Goal: Task Accomplishment & Management: Complete application form

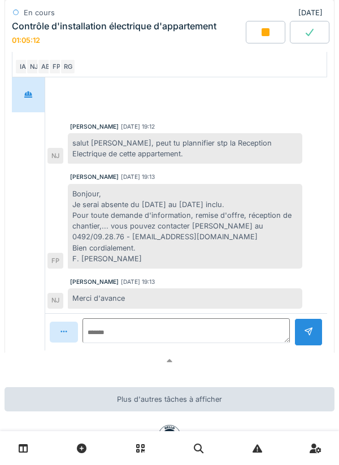
scroll to position [638, 0]
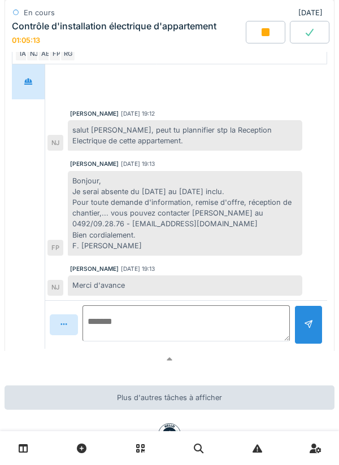
click at [211, 330] on textarea at bounding box center [185, 323] width 207 height 36
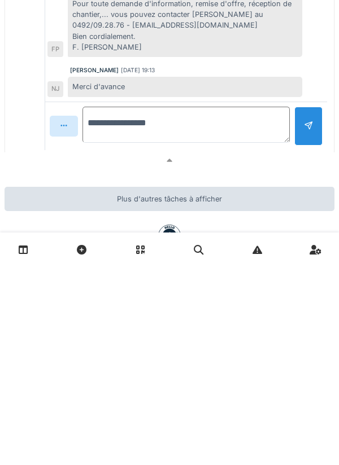
click at [140, 341] on textarea "**********" at bounding box center [185, 323] width 207 height 36
click at [187, 341] on textarea "**********" at bounding box center [185, 323] width 207 height 36
click at [161, 341] on textarea "**********" at bounding box center [185, 323] width 207 height 36
click at [160, 341] on textarea "**********" at bounding box center [185, 323] width 207 height 36
click at [222, 341] on textarea "**********" at bounding box center [185, 323] width 207 height 36
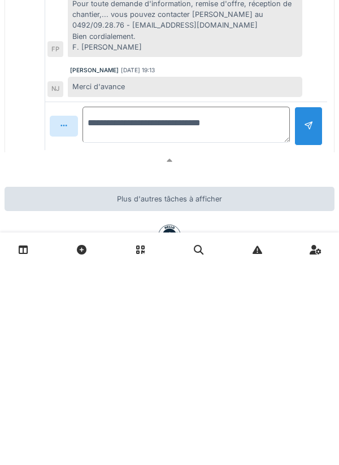
type textarea "**********"
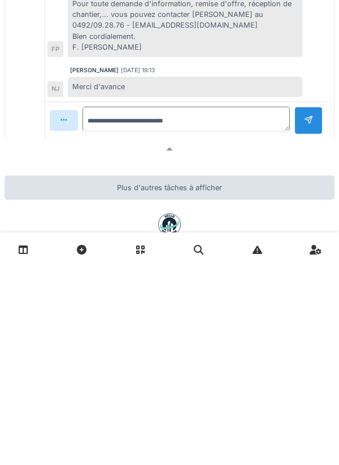
click at [308, 325] on div at bounding box center [308, 319] width 9 height 11
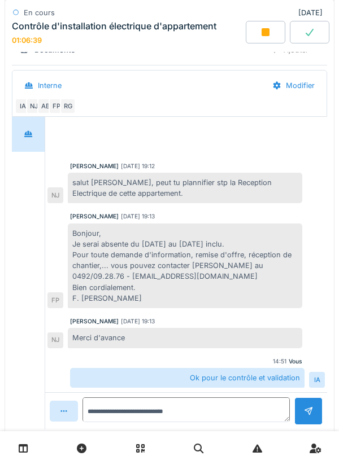
click at [263, 34] on icon at bounding box center [265, 32] width 8 height 8
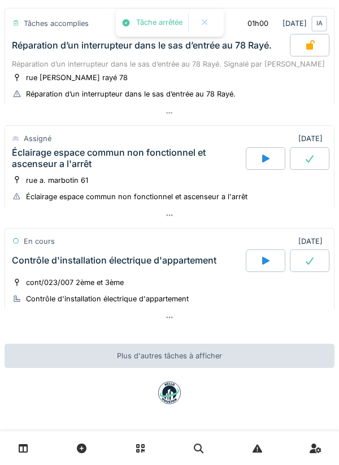
scroll to position [229, 0]
click at [305, 249] on div at bounding box center [310, 260] width 40 height 23
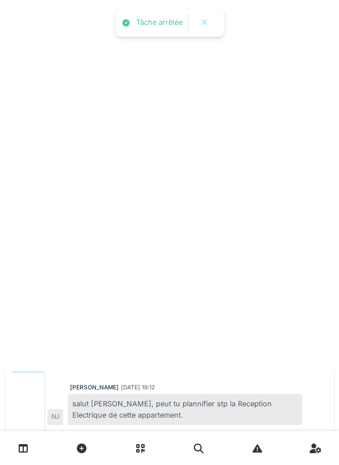
scroll to position [411, 0]
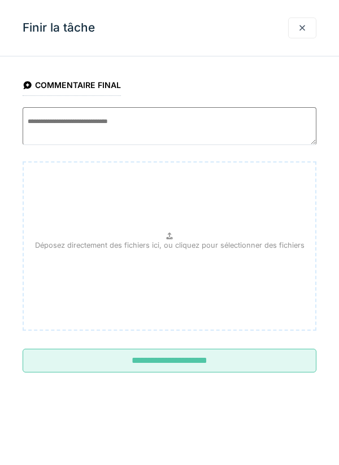
click at [252, 359] on input "**********" at bounding box center [170, 361] width 294 height 24
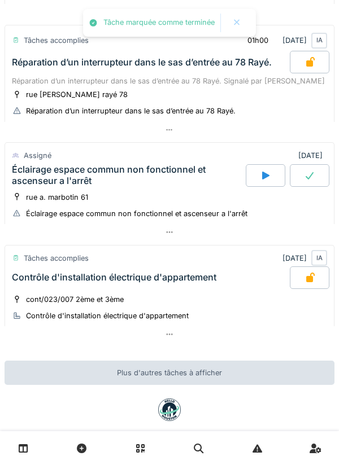
scroll to position [174, 0]
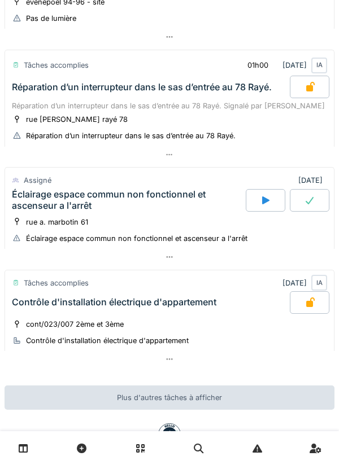
click at [124, 211] on div "Éclairage espace commun non fonctionnel et ascenseur a l'arrêt" at bounding box center [127, 199] width 231 height 21
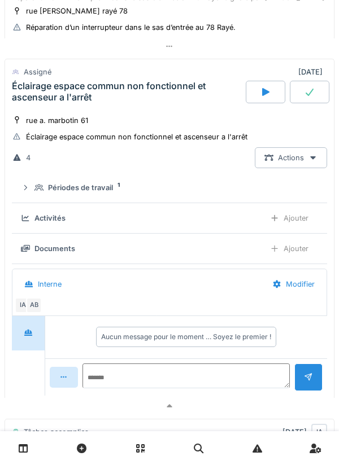
scroll to position [308, 0]
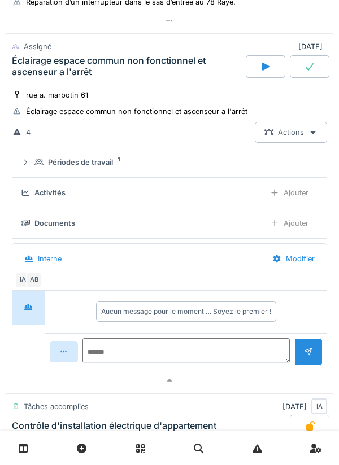
click at [89, 168] on div "Périodes de travail" at bounding box center [80, 162] width 65 height 11
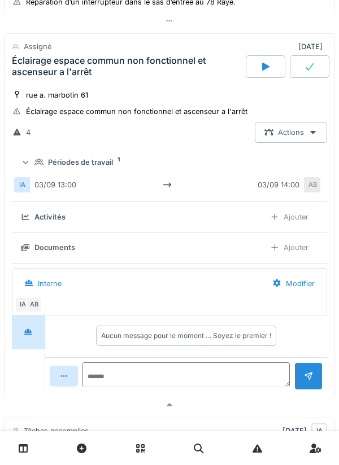
click at [93, 173] on summary "Périodes de travail 1" at bounding box center [169, 162] width 306 height 21
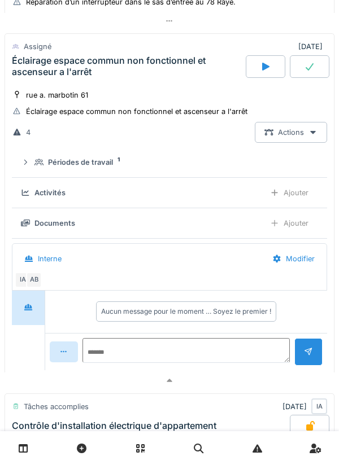
click at [255, 78] on div at bounding box center [266, 66] width 40 height 23
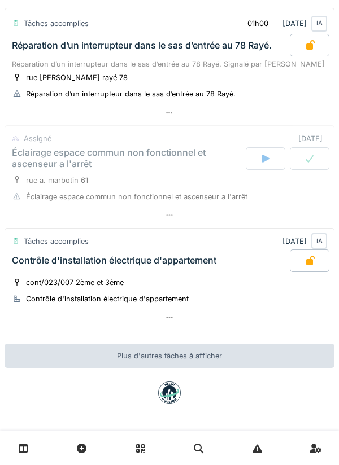
click at [84, 269] on div "Contrôle d'installation électrique d'appartement" at bounding box center [150, 260] width 280 height 23
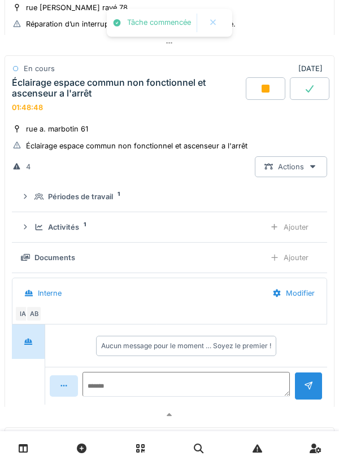
scroll to position [308, 0]
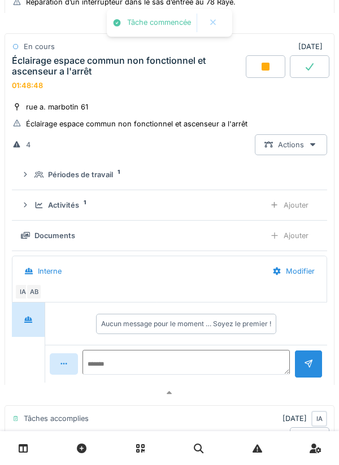
click at [68, 211] on div "Activités" at bounding box center [63, 205] width 31 height 11
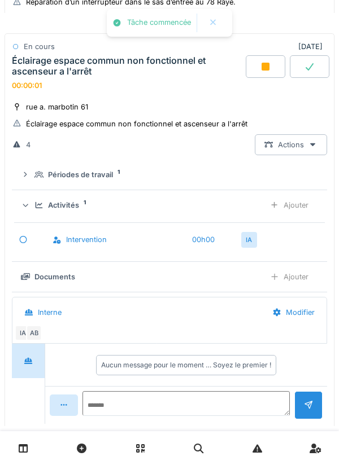
click at [297, 216] on div "Ajouter" at bounding box center [289, 205] width 58 height 21
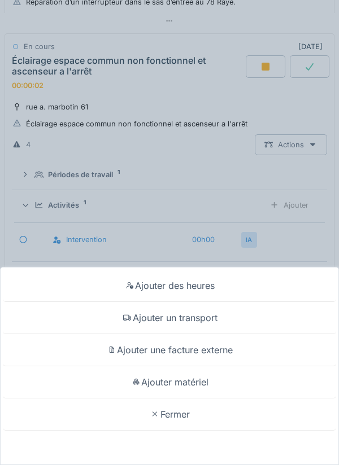
click at [207, 325] on div "Ajouter un transport" at bounding box center [169, 318] width 333 height 32
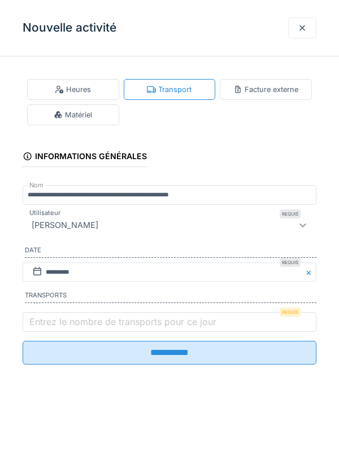
click at [123, 329] on label "Entrez le nombre de transports pour ce jour" at bounding box center [122, 322] width 191 height 14
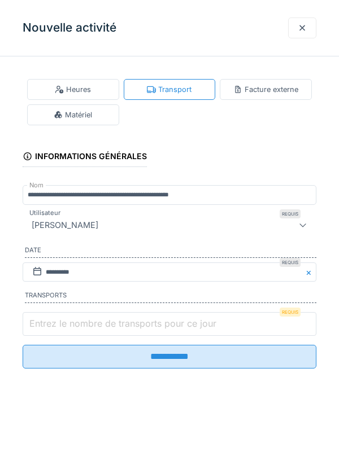
click at [123, 329] on input "Entrez le nombre de transports pour ce jour" at bounding box center [170, 324] width 294 height 24
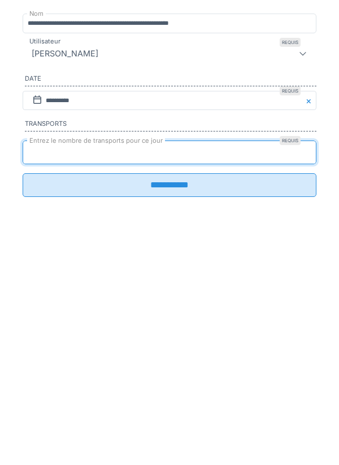
type input "*"
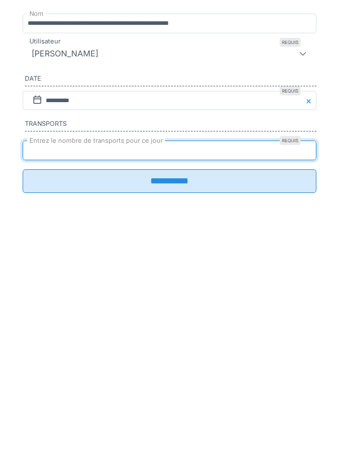
click at [176, 361] on input "**********" at bounding box center [170, 353] width 294 height 24
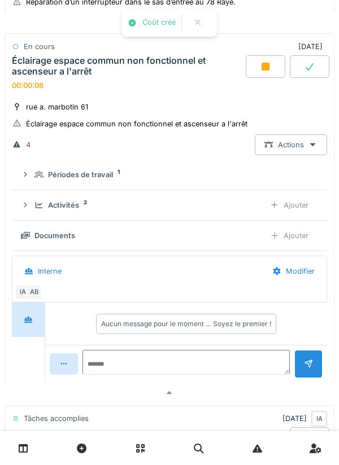
click at [66, 211] on div "Activités" at bounding box center [63, 205] width 31 height 11
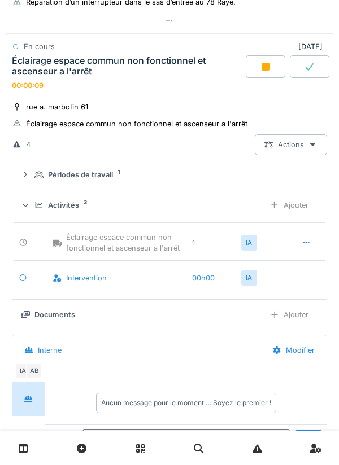
click at [64, 211] on div "Activités" at bounding box center [63, 205] width 31 height 11
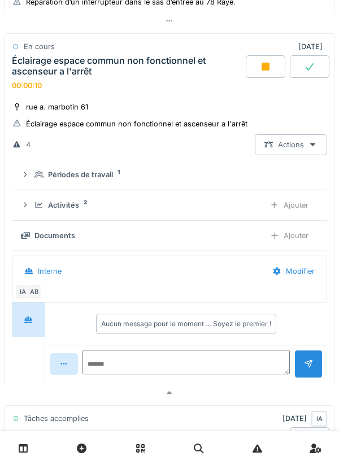
click at [117, 68] on div "Éclairage espace commun non fonctionnel et ascenseur a l'arrêt" at bounding box center [127, 65] width 231 height 21
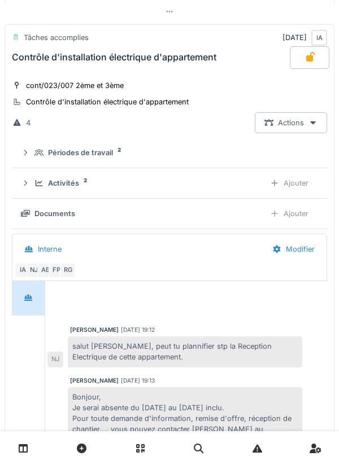
scroll to position [445, 0]
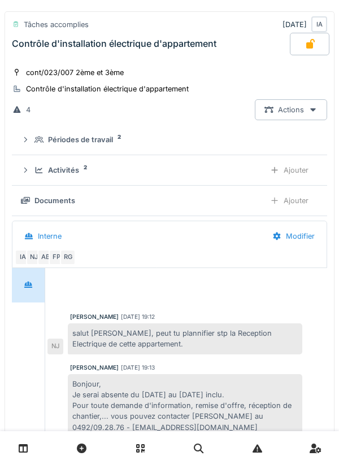
click at [63, 181] on div "Activités 2 Ajouter" at bounding box center [169, 170] width 297 height 21
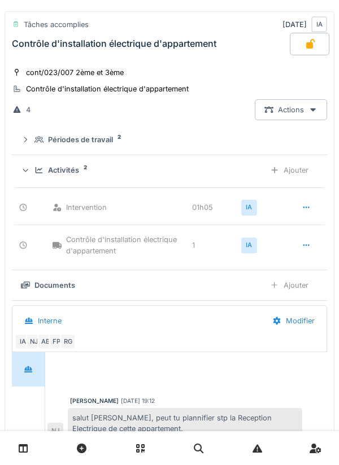
click at [60, 176] on div "Activités" at bounding box center [63, 170] width 31 height 11
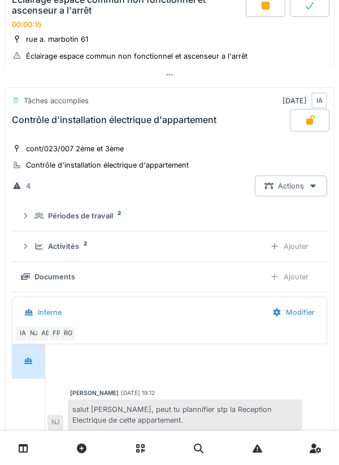
click at [128, 125] on div "Contrôle d'installation électrique d'appartement" at bounding box center [114, 120] width 204 height 11
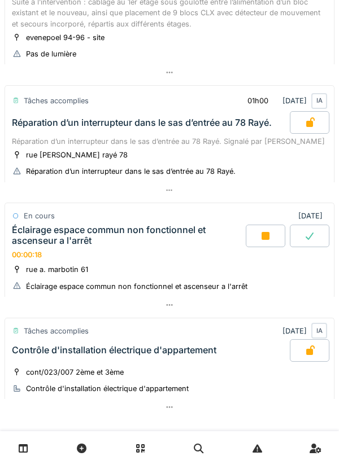
scroll to position [140, 0]
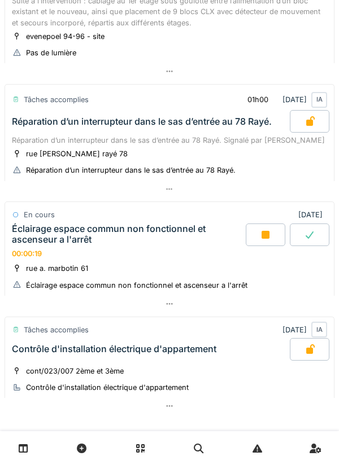
click at [119, 239] on div "Éclairage espace commun non fonctionnel et ascenseur a l'arrêt" at bounding box center [127, 234] width 231 height 21
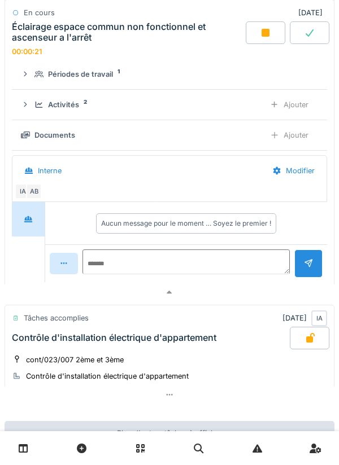
scroll to position [411, 0]
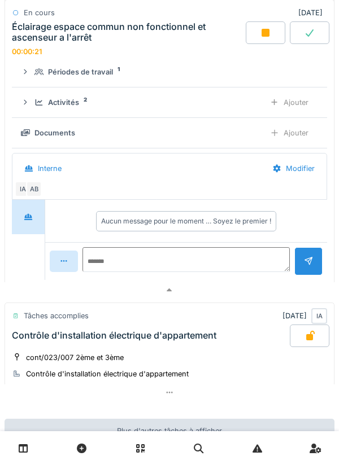
click at [77, 108] on div "Activités" at bounding box center [63, 102] width 31 height 11
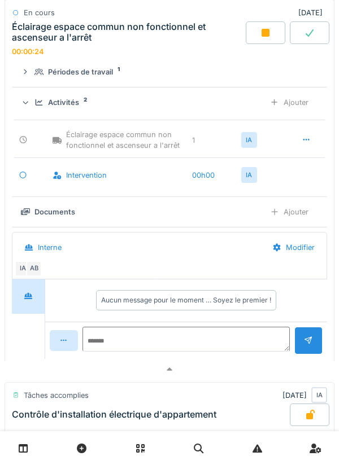
click at [85, 82] on summary "Périodes de travail 1" at bounding box center [169, 72] width 306 height 21
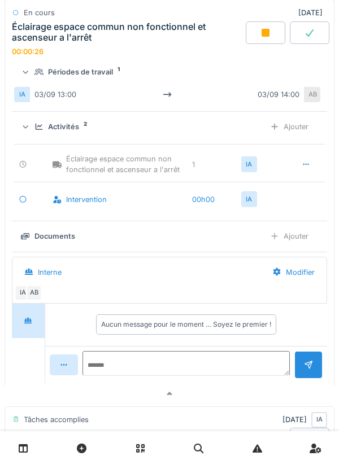
click at [86, 77] on div "Périodes de travail" at bounding box center [80, 72] width 65 height 11
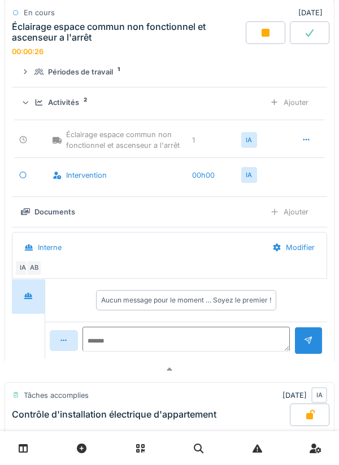
click at [68, 108] on div "Activités" at bounding box center [63, 102] width 31 height 11
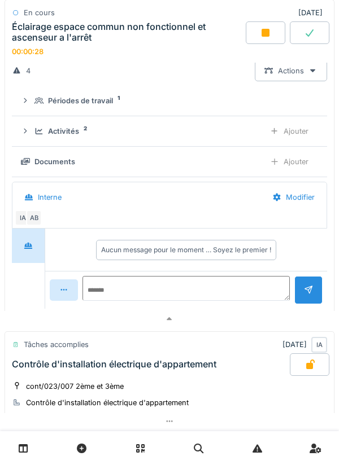
scroll to position [374, 0]
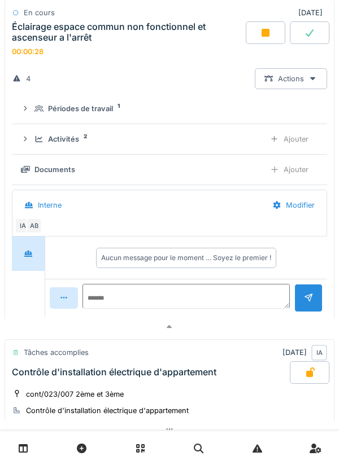
click at [76, 145] on div "Activités" at bounding box center [63, 139] width 31 height 11
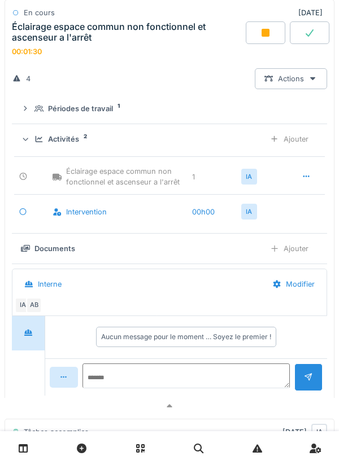
click at [62, 145] on div "Activités" at bounding box center [63, 139] width 31 height 11
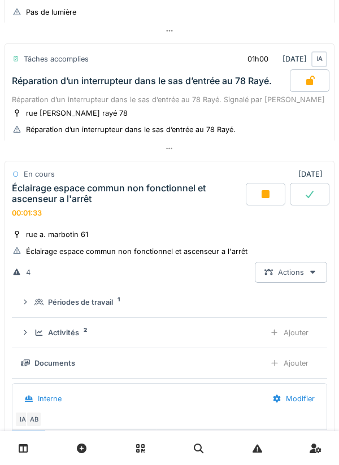
scroll to position [182, 0]
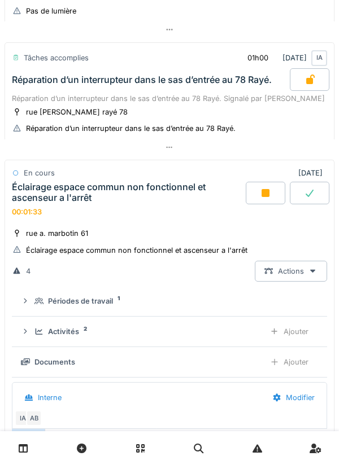
click at [125, 201] on div "Éclairage espace commun non fonctionnel et ascenseur a l'arrêt" at bounding box center [127, 192] width 231 height 21
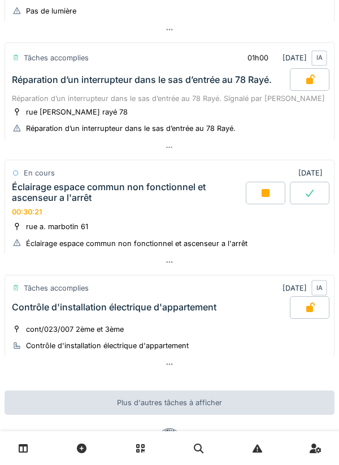
click at [34, 201] on div "Éclairage espace commun non fonctionnel et ascenseur a l'arrêt" at bounding box center [127, 192] width 231 height 21
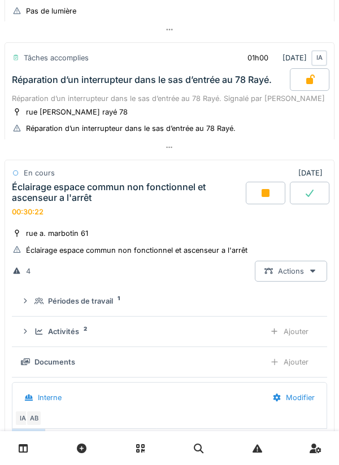
scroll to position [308, 0]
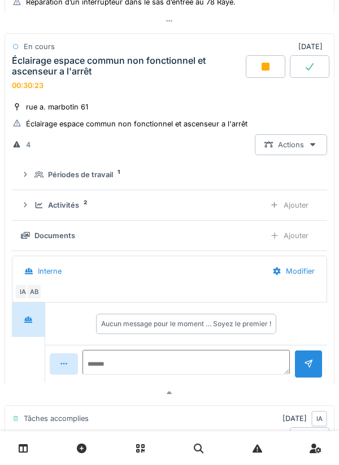
click at [36, 211] on div "Activités 2" at bounding box center [144, 205] width 221 height 11
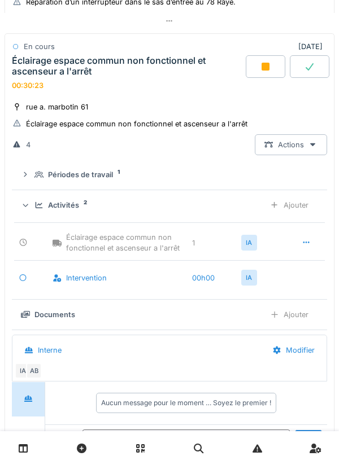
click at [34, 213] on div "Activités 2 Ajouter" at bounding box center [169, 205] width 297 height 21
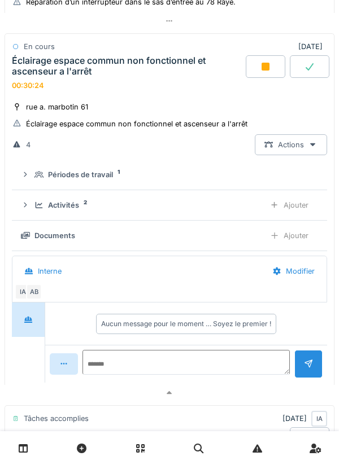
click at [257, 78] on div at bounding box center [266, 66] width 40 height 23
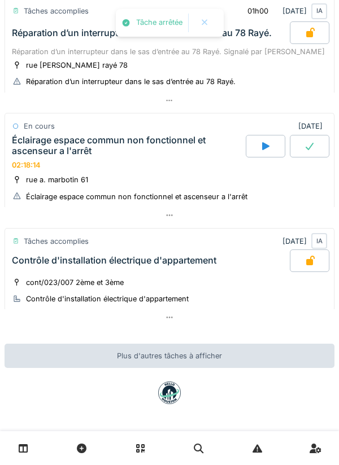
scroll to position [242, 0]
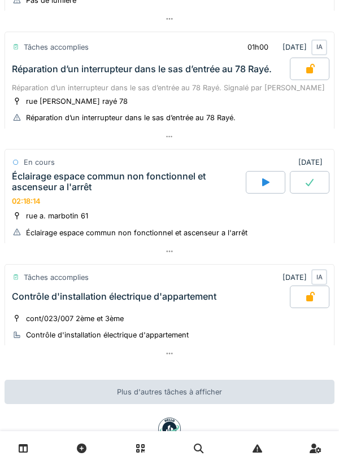
click at [38, 192] on div "Éclairage espace commun non fonctionnel et ascenseur a l'arrêt" at bounding box center [127, 181] width 231 height 21
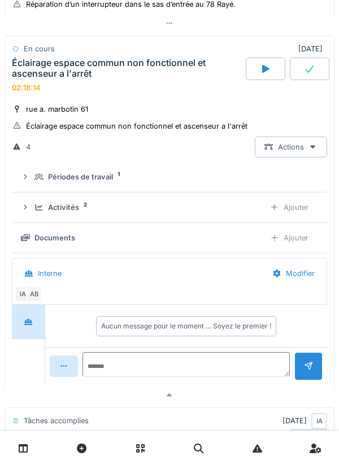
scroll to position [308, 0]
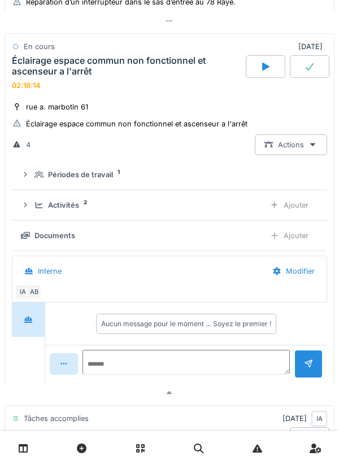
click at [36, 211] on div "Activités 2" at bounding box center [144, 205] width 221 height 11
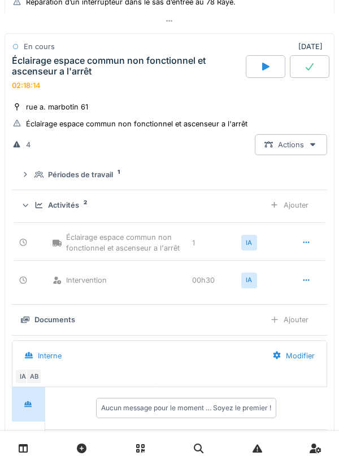
click at [37, 209] on icon at bounding box center [38, 205] width 9 height 7
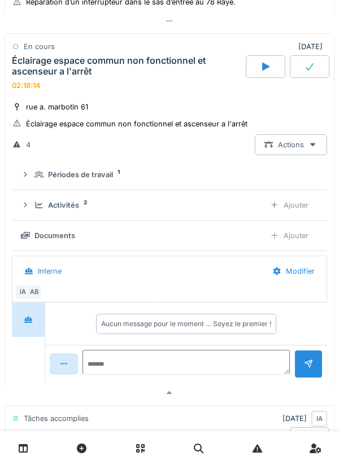
click at [302, 246] on div "Ajouter" at bounding box center [289, 235] width 58 height 21
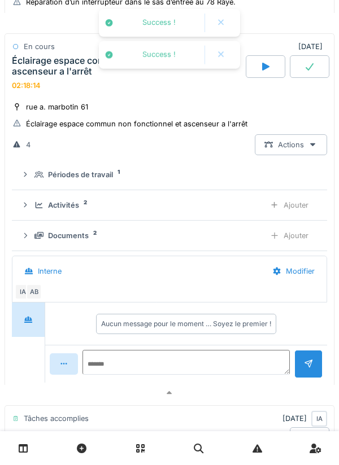
click at [36, 239] on icon at bounding box center [38, 235] width 9 height 7
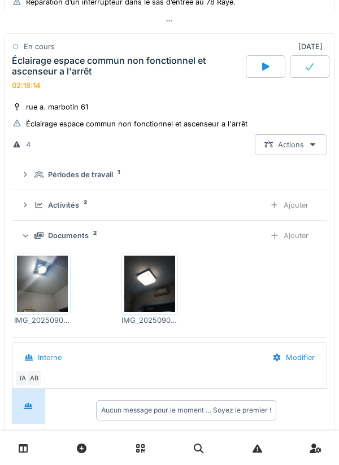
click at [287, 246] on div "Ajouter" at bounding box center [289, 235] width 58 height 21
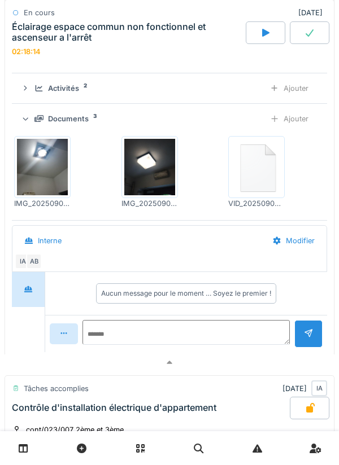
scroll to position [429, 0]
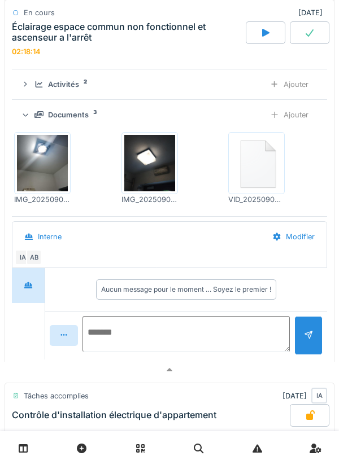
click at [212, 343] on textarea at bounding box center [185, 334] width 207 height 36
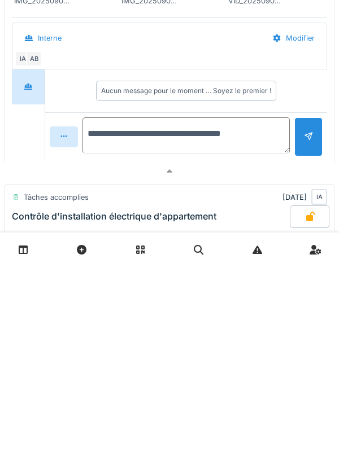
click at [203, 349] on textarea "**********" at bounding box center [185, 334] width 207 height 36
click at [198, 348] on textarea "**********" at bounding box center [185, 334] width 207 height 36
click at [259, 346] on textarea "**********" at bounding box center [185, 334] width 207 height 36
type textarea "**********"
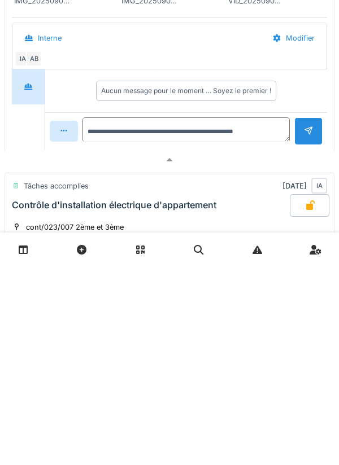
click at [308, 335] on div at bounding box center [308, 330] width 9 height 11
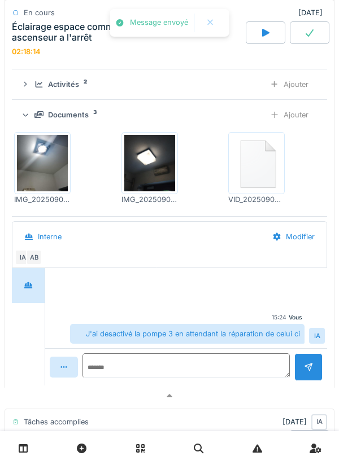
click at [187, 344] on div "J'ai desactivé la pompe 3 en attendant la réparation de celui ci" at bounding box center [187, 334] width 234 height 20
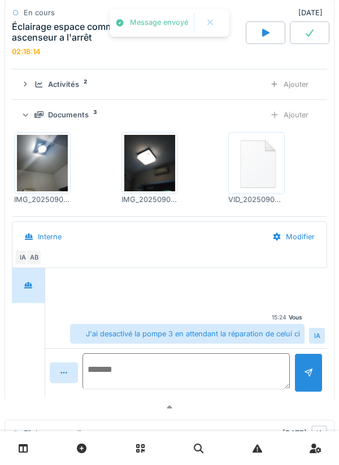
click at [190, 379] on textarea at bounding box center [185, 371] width 207 height 36
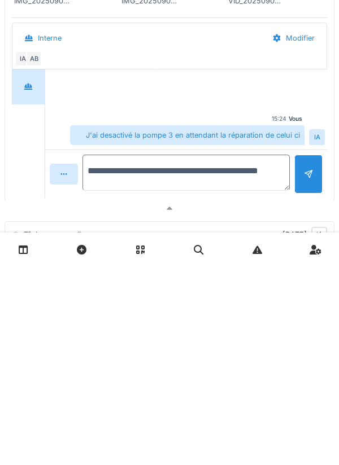
type textarea "**********"
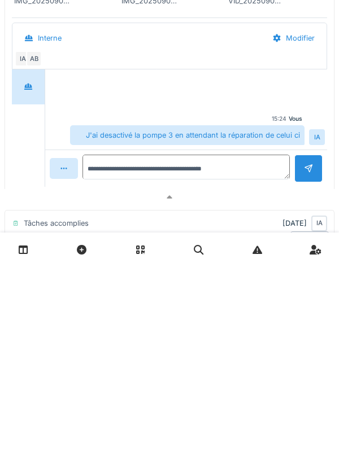
click at [307, 373] on div at bounding box center [308, 367] width 9 height 11
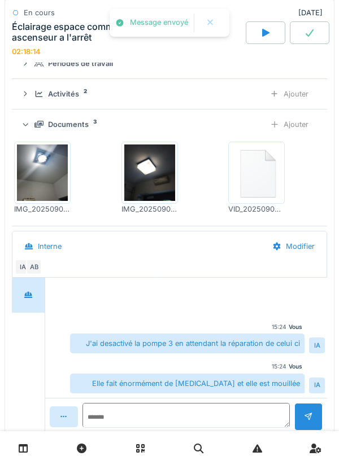
scroll to position [419, 0]
click at [35, 129] on icon at bounding box center [38, 124] width 9 height 7
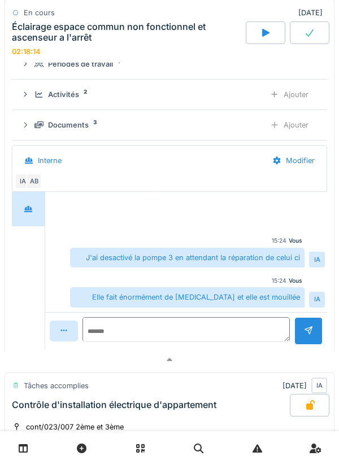
click at [33, 105] on div "Activités 2 Ajouter" at bounding box center [169, 94] width 297 height 21
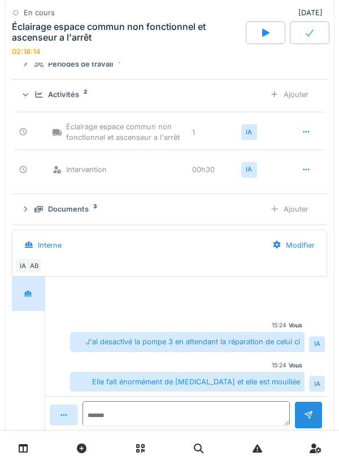
click at [34, 105] on div "Activités 2 Ajouter" at bounding box center [169, 94] width 297 height 21
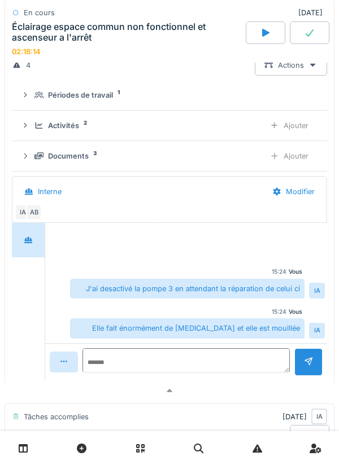
scroll to position [373, 0]
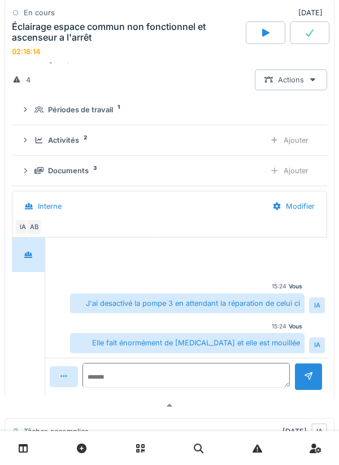
click at [35, 120] on summary "Périodes de travail 1" at bounding box center [169, 109] width 306 height 21
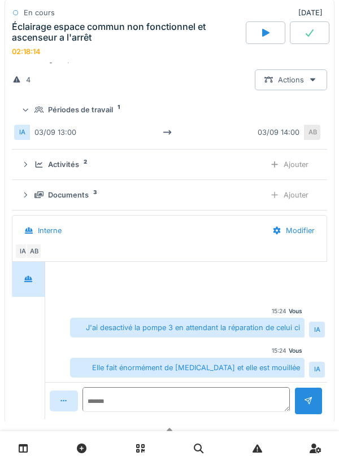
click at [30, 115] on summary "Périodes de travail 1" at bounding box center [169, 109] width 306 height 21
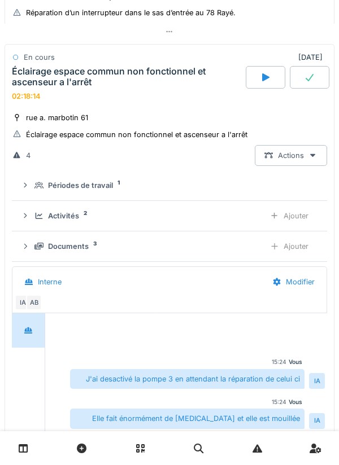
scroll to position [295, 0]
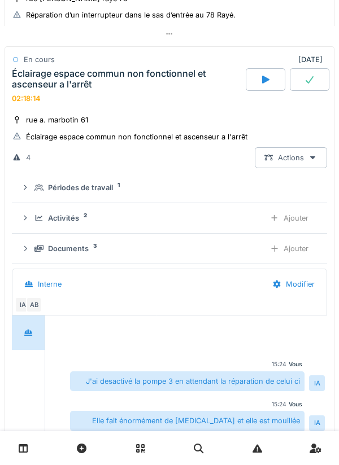
click at [28, 90] on div "Éclairage espace commun non fonctionnel et ascenseur a l'arrêt" at bounding box center [127, 78] width 231 height 21
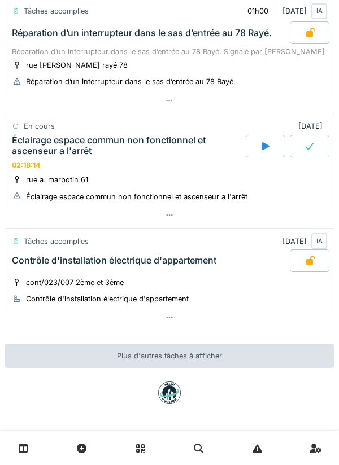
click at [28, 147] on div "Éclairage espace commun non fonctionnel et ascenseur a l'arrêt" at bounding box center [127, 145] width 231 height 21
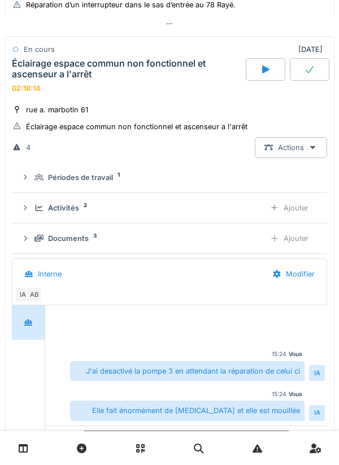
scroll to position [308, 0]
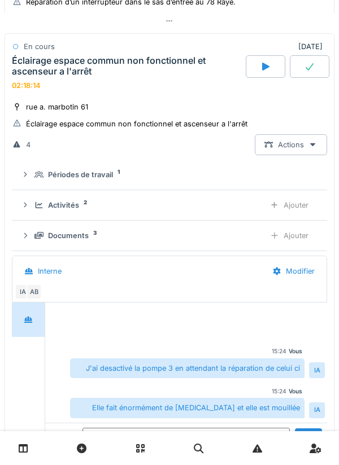
click at [33, 211] on div "Activités 2 Ajouter" at bounding box center [169, 205] width 297 height 21
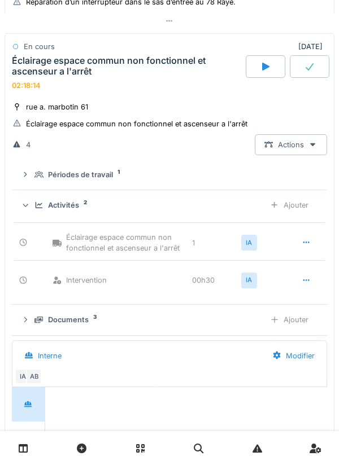
click at [30, 209] on div at bounding box center [25, 204] width 11 height 9
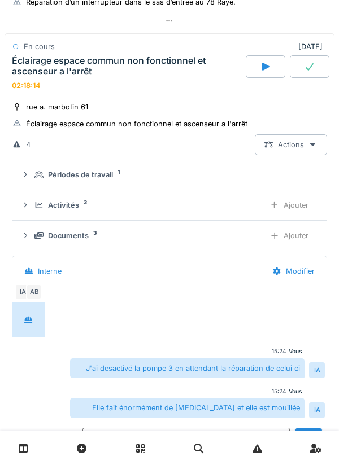
click at [32, 216] on div "Activités 2 Ajouter" at bounding box center [169, 205] width 297 height 21
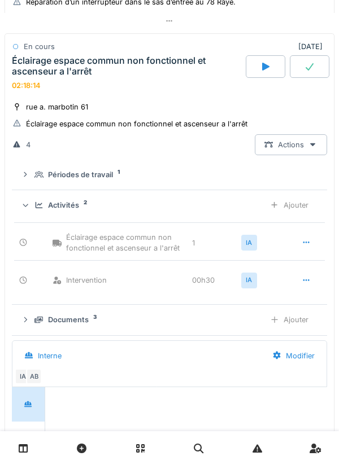
click at [303, 216] on div "Ajouter" at bounding box center [289, 205] width 58 height 21
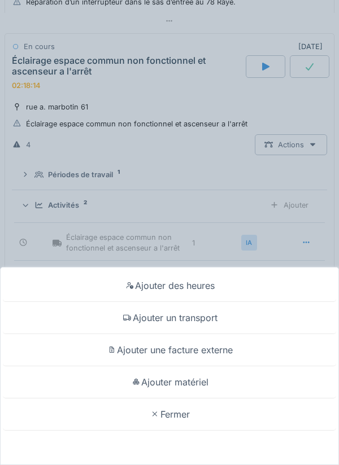
click at [301, 282] on div "Ajouter des heures" at bounding box center [169, 286] width 333 height 32
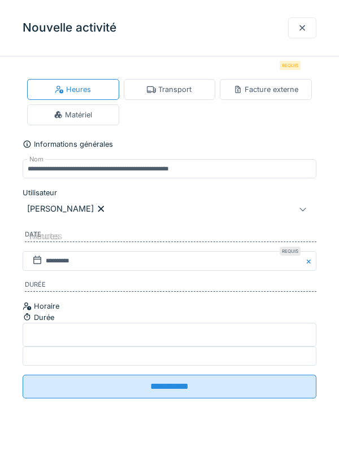
click at [109, 347] on input "Heures" at bounding box center [170, 335] width 294 height 24
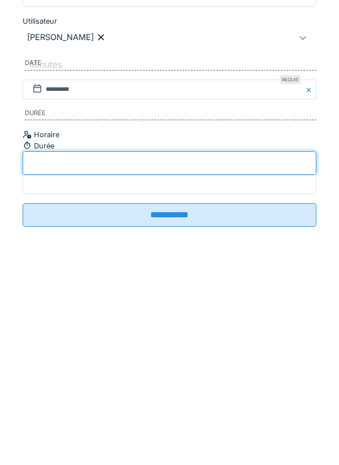
type input "*"
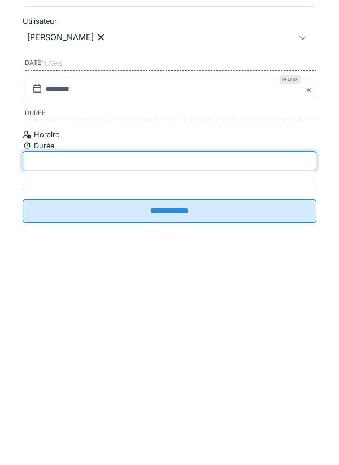
click at [64, 241] on label "Minutes" at bounding box center [45, 234] width 37 height 14
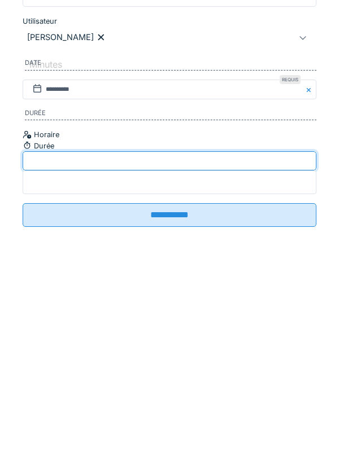
click at [254, 358] on input "*" at bounding box center [170, 354] width 294 height 24
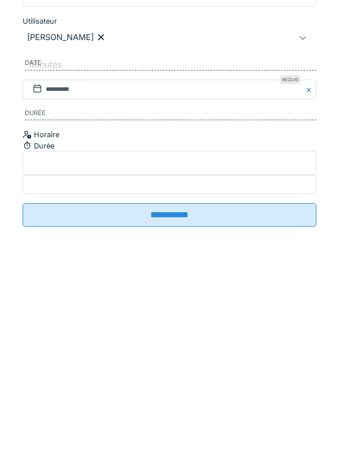
click at [126, 347] on input "**" at bounding box center [170, 335] width 294 height 24
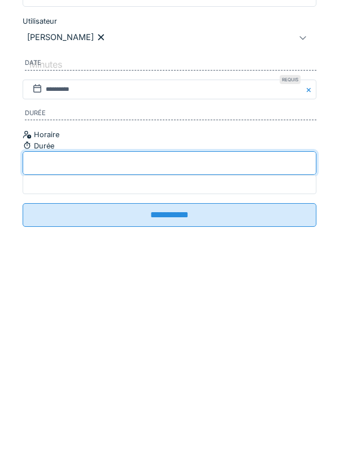
type input "*"
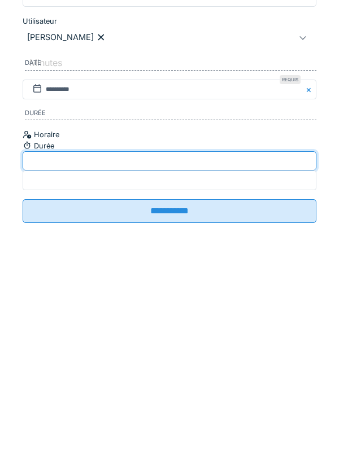
click at [64, 241] on label "Minutes" at bounding box center [45, 234] width 37 height 14
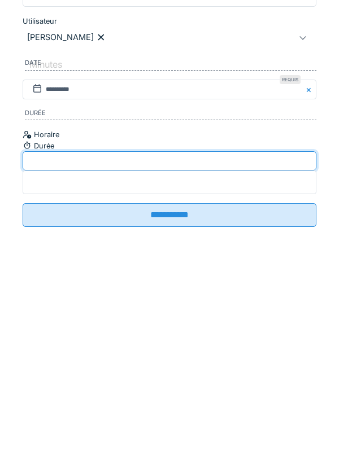
click at [262, 352] on input "*" at bounding box center [170, 354] width 294 height 24
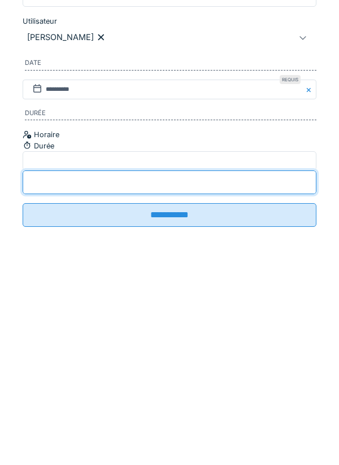
type input "**"
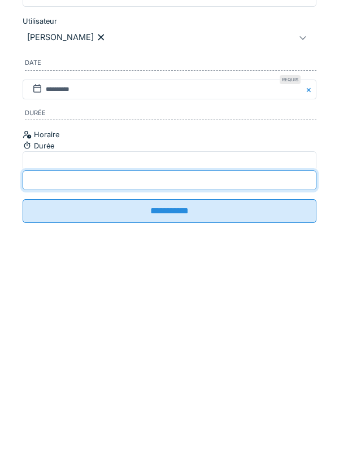
click at [285, 388] on input "**********" at bounding box center [170, 383] width 294 height 24
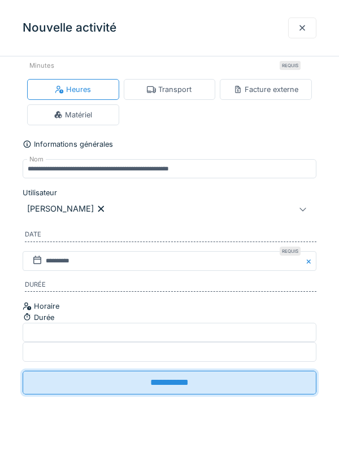
click at [57, 386] on div "**********" at bounding box center [169, 232] width 339 height 465
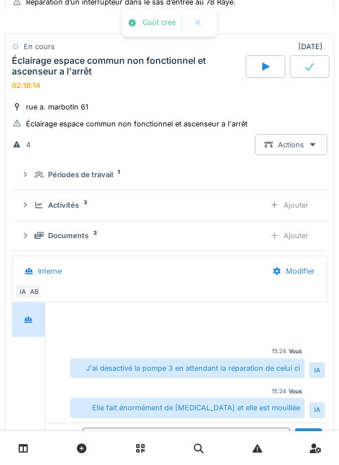
click at [227, 338] on div at bounding box center [185, 323] width 277 height 29
click at [34, 213] on div "Activités 3 Ajouter" at bounding box center [169, 205] width 297 height 21
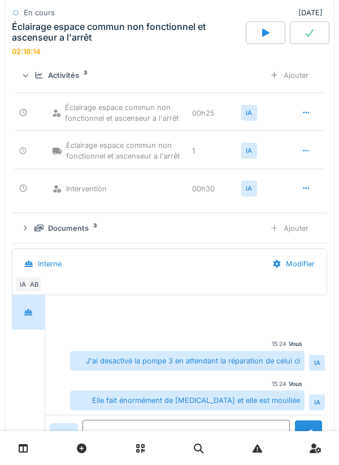
click at [81, 81] on div "Activités 3" at bounding box center [144, 75] width 221 height 11
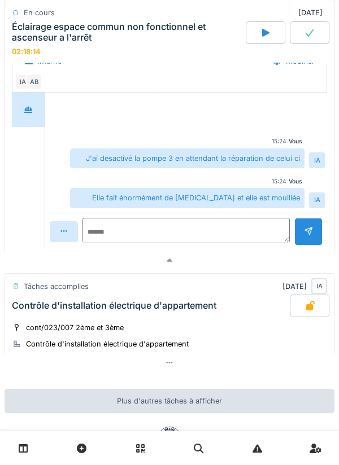
scroll to position [526, 0]
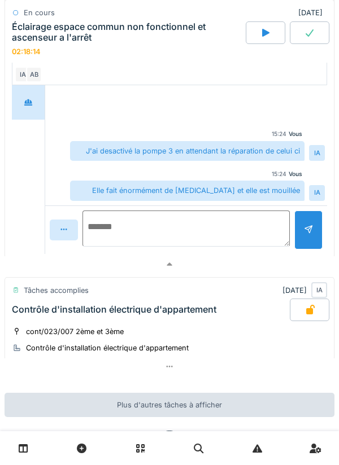
click at [205, 232] on textarea at bounding box center [185, 229] width 207 height 36
type textarea "**********"
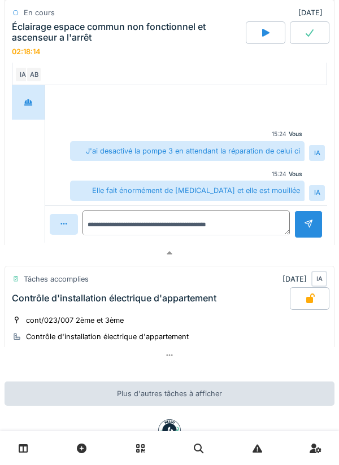
click at [299, 238] on div at bounding box center [308, 225] width 28 height 28
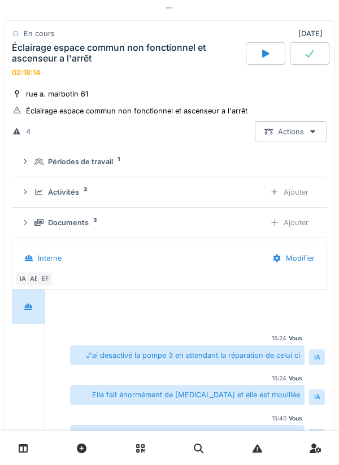
scroll to position [320, 0]
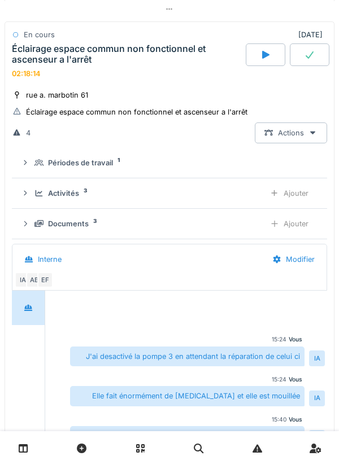
click at [52, 229] on div "Documents" at bounding box center [68, 223] width 41 height 11
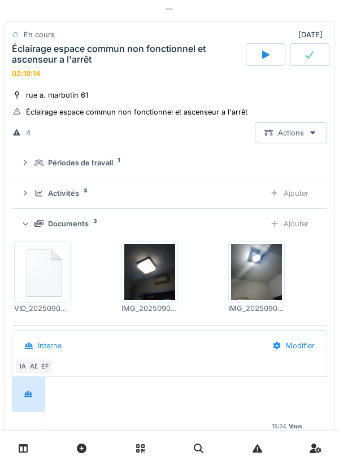
click at [55, 229] on div "Documents 3 Ajouter" at bounding box center [169, 223] width 297 height 21
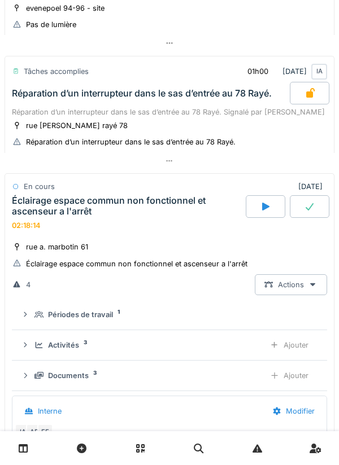
scroll to position [132, 0]
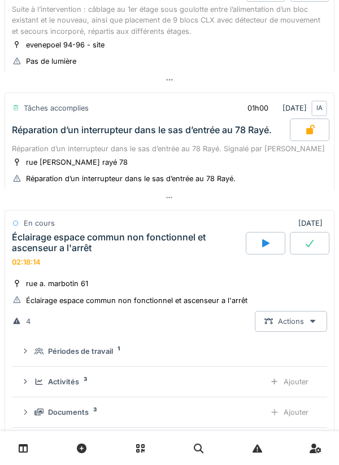
click at [68, 247] on div "Éclairage espace commun non fonctionnel et ascenseur a l'arrêt" at bounding box center [127, 242] width 231 height 21
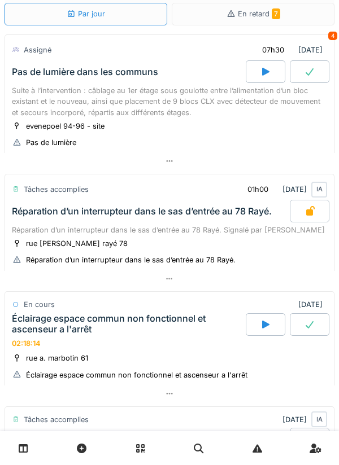
scroll to position [0, 0]
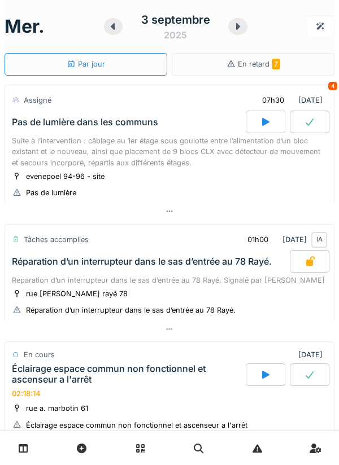
click at [232, 29] on icon at bounding box center [237, 26] width 11 height 9
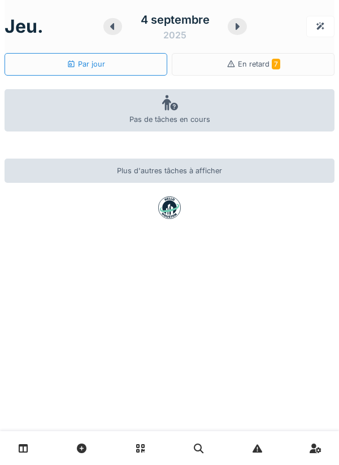
click at [237, 26] on icon at bounding box center [237, 26] width 4 height 7
